Goal: Task Accomplishment & Management: Manage account settings

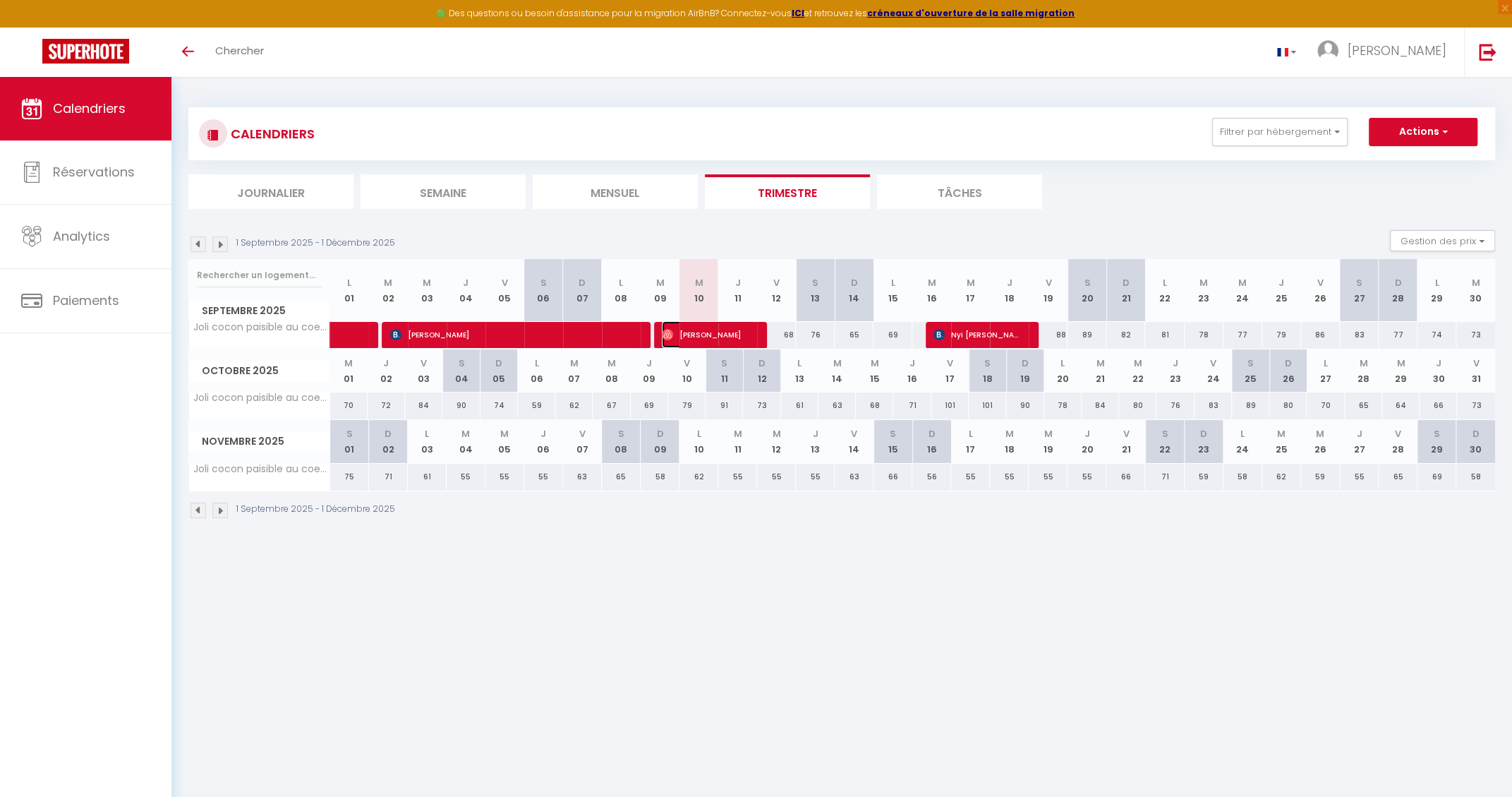
click at [735, 338] on span "[PERSON_NAME]" at bounding box center [706, 334] width 90 height 27
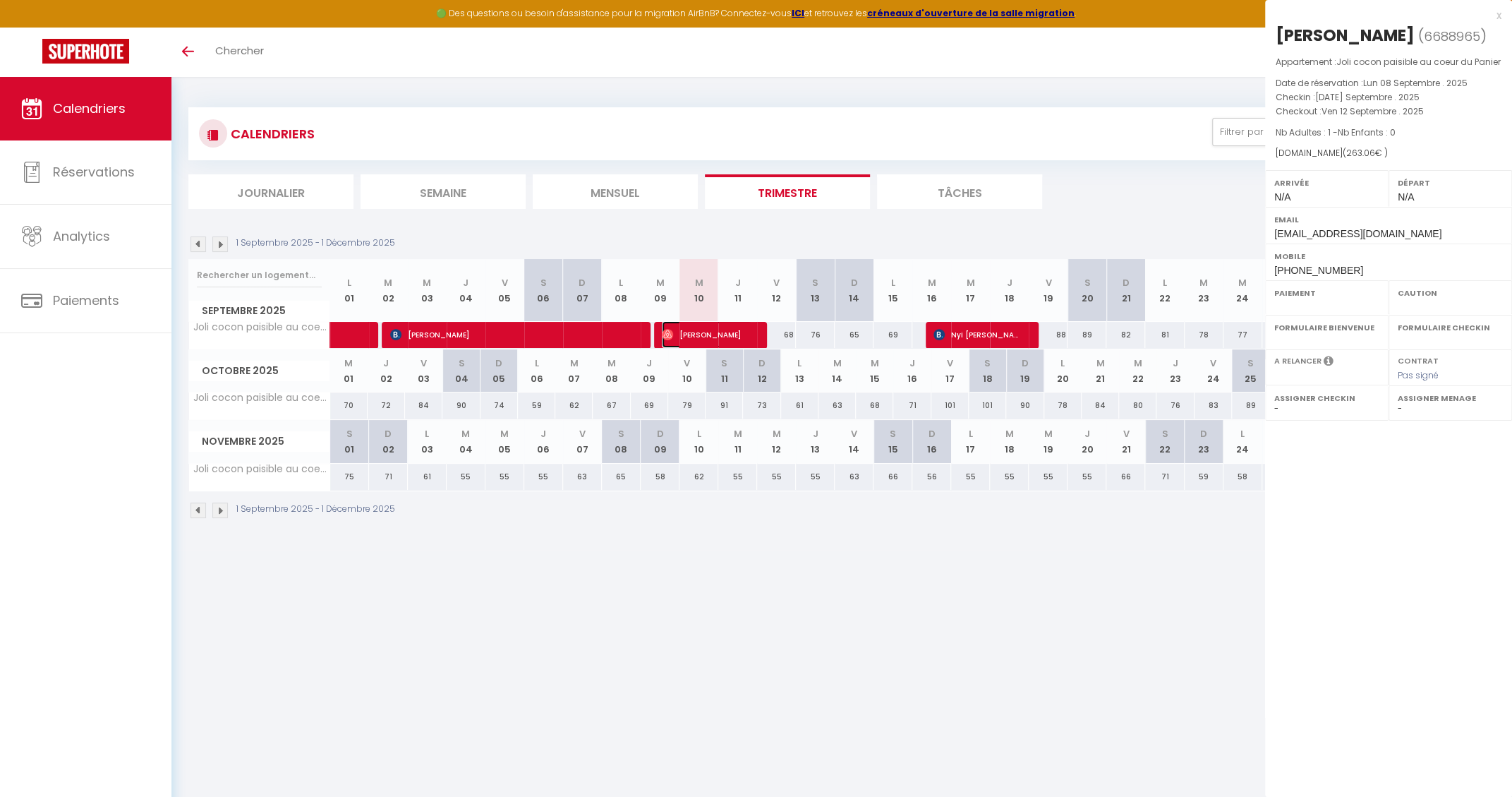
select select "OK"
select select "0"
select select "1"
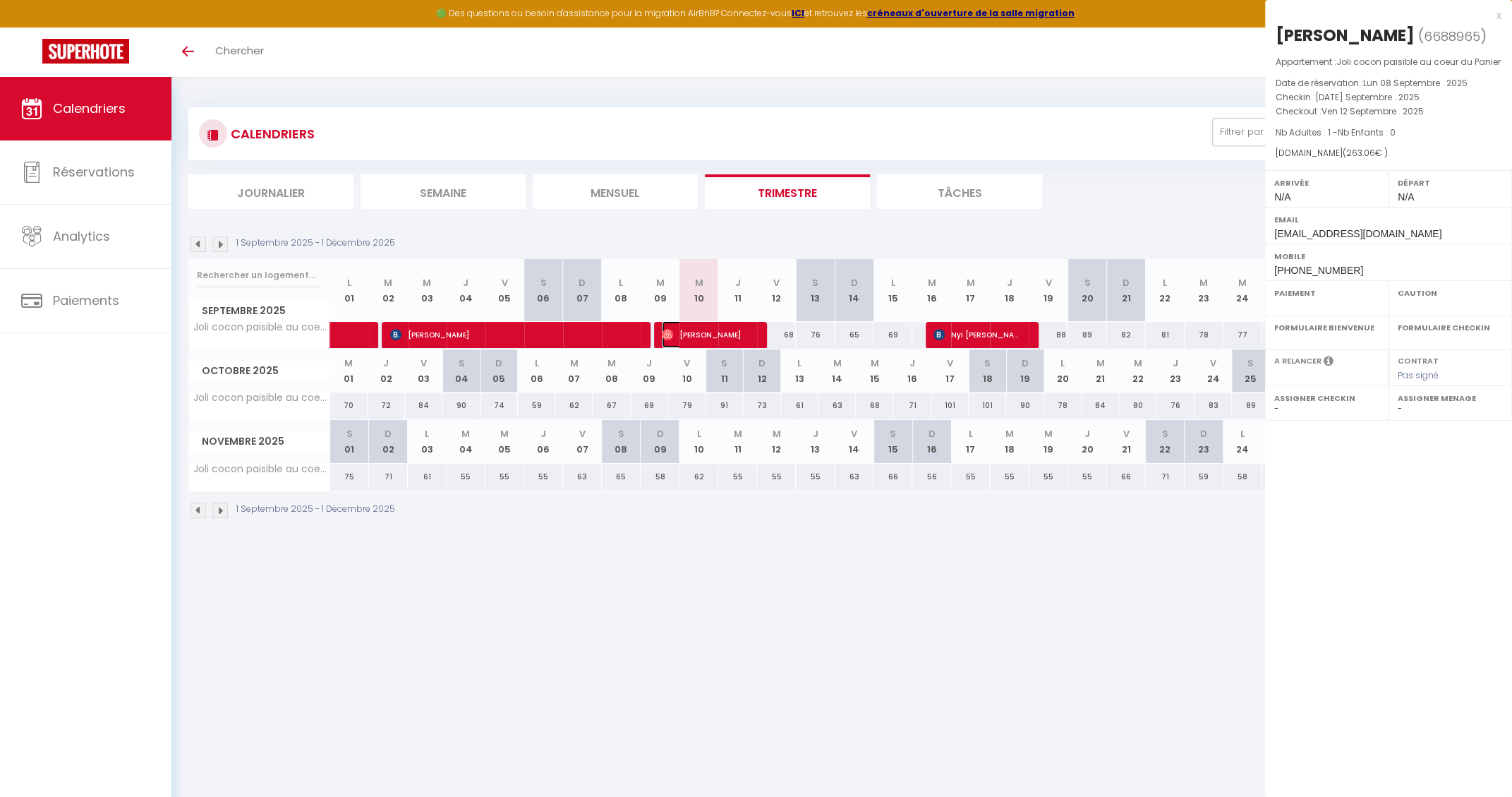
select select
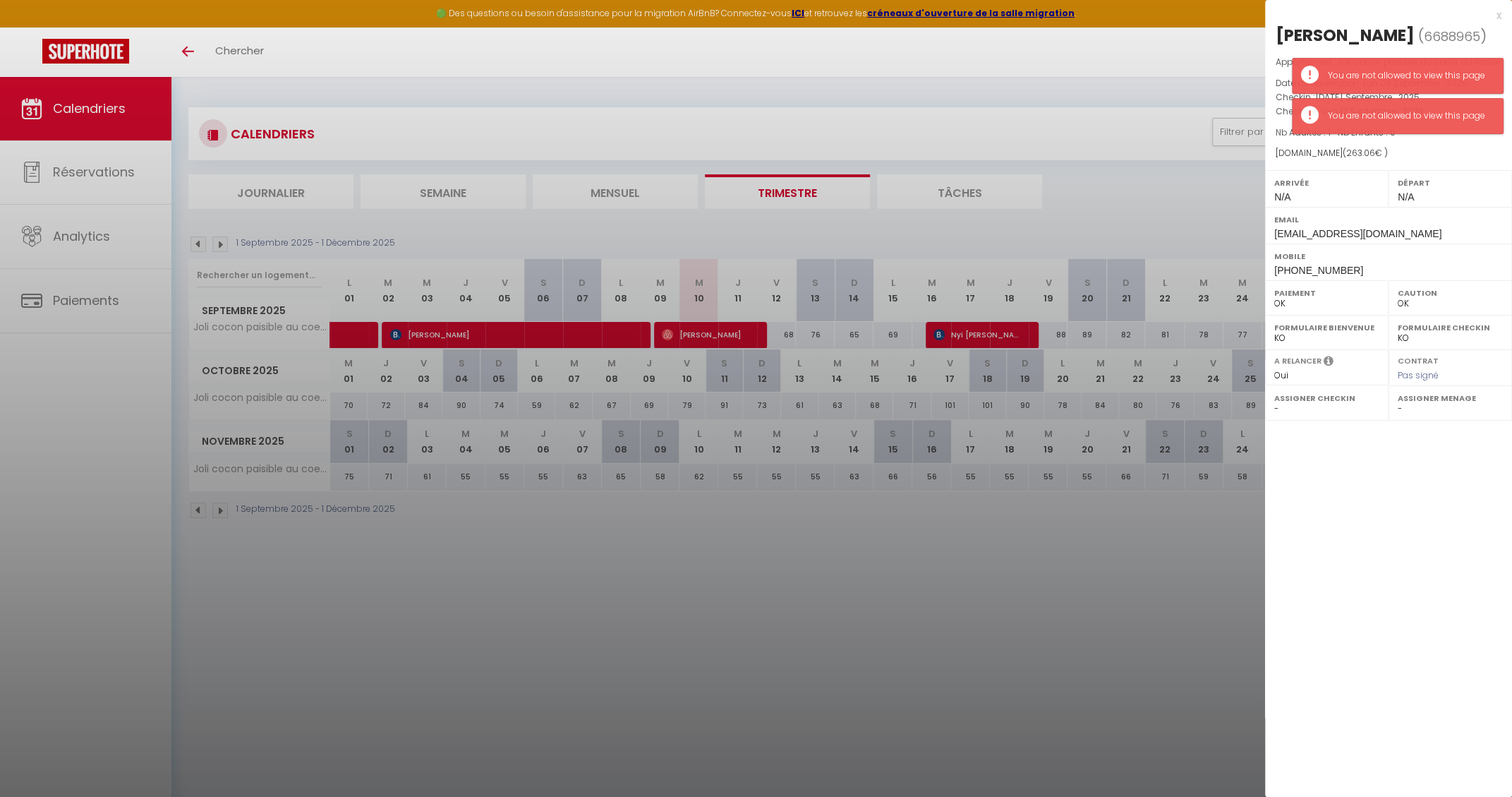
click at [1500, 17] on div "x" at bounding box center [1383, 15] width 236 height 17
